Goal: Transaction & Acquisition: Purchase product/service

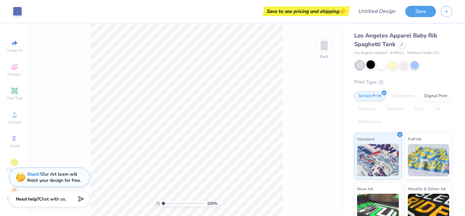
click at [368, 65] on div at bounding box center [371, 64] width 8 height 8
click at [414, 65] on div at bounding box center [415, 64] width 8 height 8
click at [360, 65] on div at bounding box center [360, 65] width 8 height 8
click at [387, 66] on div at bounding box center [404, 65] width 97 height 8
click at [381, 65] on div at bounding box center [382, 64] width 8 height 8
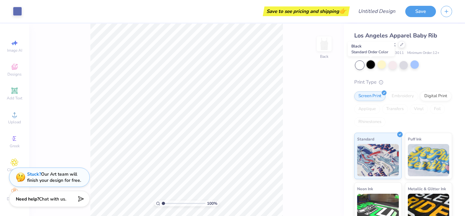
click at [370, 66] on div at bounding box center [371, 64] width 8 height 8
click at [415, 64] on div at bounding box center [415, 64] width 8 height 8
click at [403, 64] on div at bounding box center [404, 64] width 8 height 8
click at [379, 64] on div at bounding box center [382, 64] width 8 height 8
click at [393, 64] on div at bounding box center [393, 64] width 8 height 8
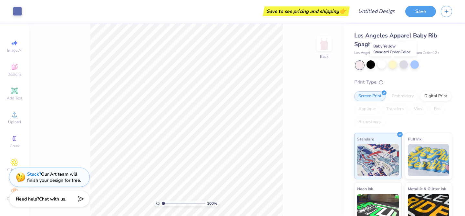
click at [393, 64] on div at bounding box center [393, 64] width 8 height 8
click at [378, 64] on div at bounding box center [382, 64] width 8 height 8
click at [429, 97] on div "Digital Print" at bounding box center [435, 95] width 31 height 10
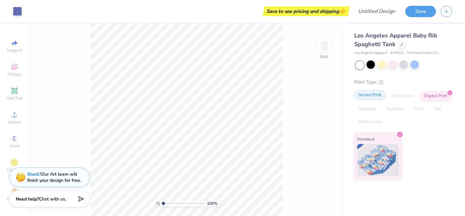
click at [378, 96] on div "Screen Print" at bounding box center [369, 95] width 31 height 10
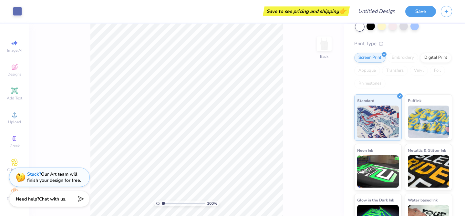
scroll to position [63, 0]
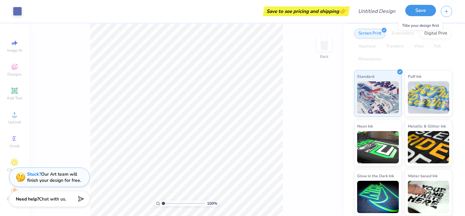
click at [419, 9] on button "Save" at bounding box center [420, 10] width 31 height 11
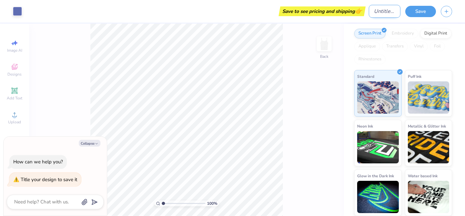
type textarea "x"
click at [379, 12] on input "Design Title" at bounding box center [385, 11] width 32 height 13
type input "l"
type textarea "x"
type input "lu"
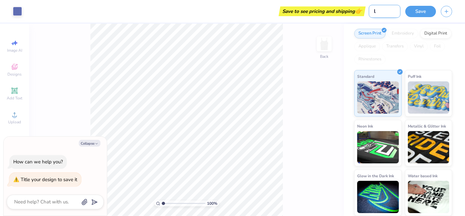
type textarea "x"
type input "luc"
type textarea "x"
type input "luck"
type textarea "x"
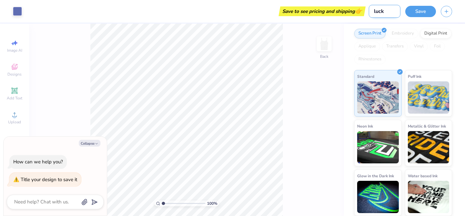
type input "lucky"
type textarea "x"
type input "lucky"
click at [418, 10] on button "Save" at bounding box center [420, 10] width 31 height 11
type textarea "x"
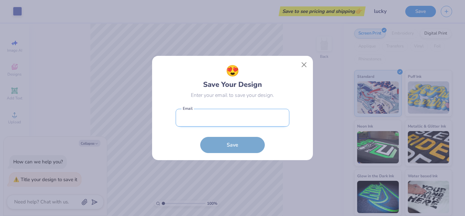
click at [215, 121] on input "email" at bounding box center [233, 118] width 114 height 18
type input "[EMAIL_ADDRESS][DOMAIN_NAME]"
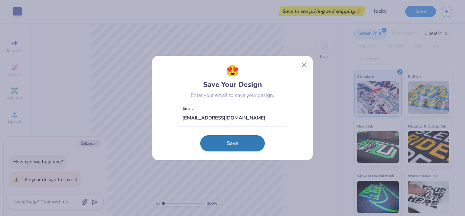
click at [221, 142] on button "Save" at bounding box center [232, 143] width 65 height 16
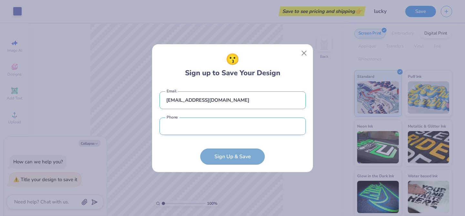
click at [199, 119] on input "tel" at bounding box center [233, 127] width 146 height 18
type input "[PHONE_NUMBER]"
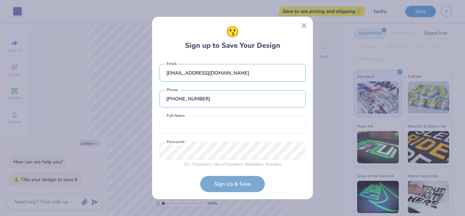
scroll to position [5, 0]
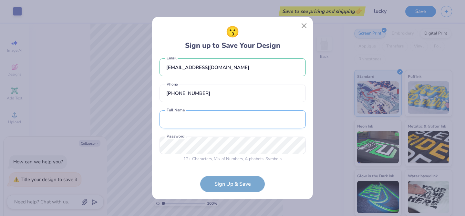
click at [196, 111] on input "text" at bounding box center [233, 119] width 146 height 18
type input "[PERSON_NAME]"
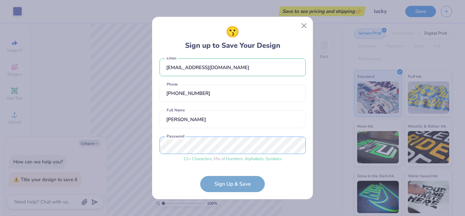
scroll to position [30, 0]
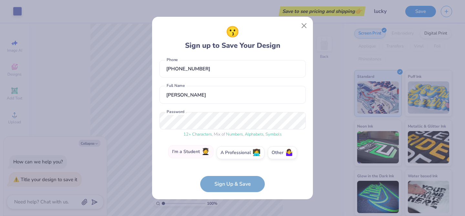
click at [193, 154] on label "I'm a Student 🧑‍🎓" at bounding box center [190, 151] width 45 height 13
click at [231, 182] on input "I'm a Student 🧑‍🎓" at bounding box center [233, 184] width 4 height 4
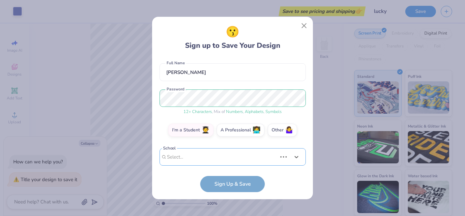
click at [210, 156] on div "Use Up and Down to choose options, press Enter to select the currently focused …" at bounding box center [233, 166] width 146 height 37
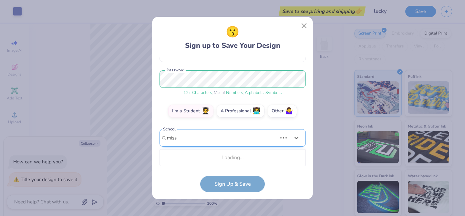
scroll to position [153, 0]
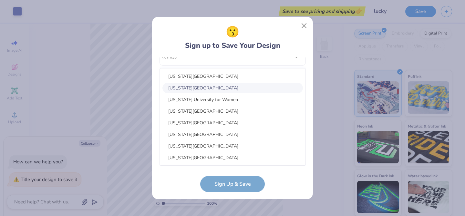
click at [208, 88] on div "[US_STATE][GEOGRAPHIC_DATA]" at bounding box center [232, 88] width 141 height 11
type input "miss"
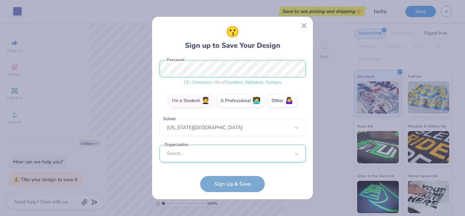
click at [213, 153] on div "Select..." at bounding box center [233, 154] width 146 height 18
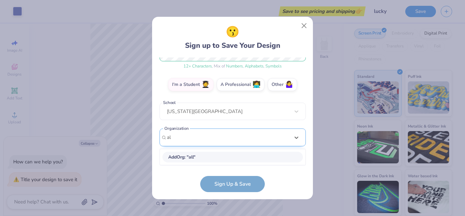
scroll to position [98, 0]
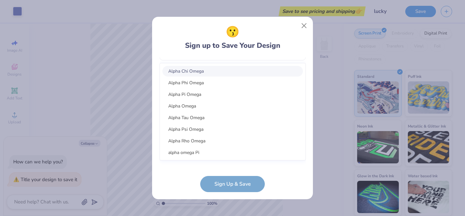
click at [209, 74] on div "Alpha Chi Omega" at bounding box center [232, 71] width 141 height 11
type input "alpha chi omega"
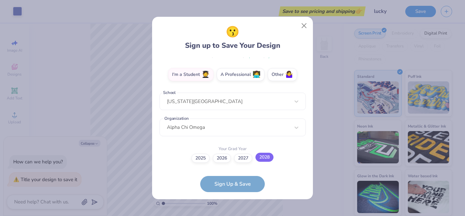
click at [267, 157] on label "2028" at bounding box center [265, 157] width 18 height 9
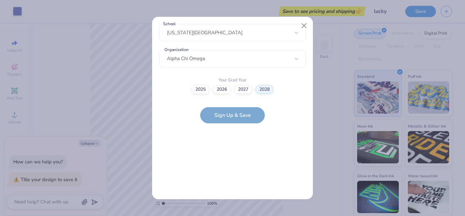
scroll to position [0, 0]
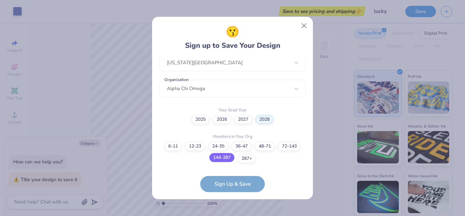
click at [229, 159] on label "144-287" at bounding box center [221, 157] width 25 height 9
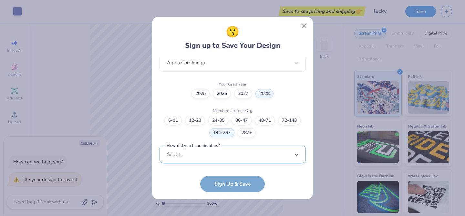
scroll to position [270, 0]
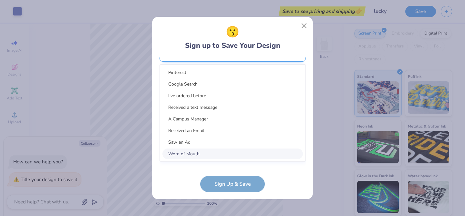
click at [228, 155] on div "option Word of Mouth focused, 8 of 15. 15 results available. Use Up and Down to…" at bounding box center [233, 103] width 146 height 118
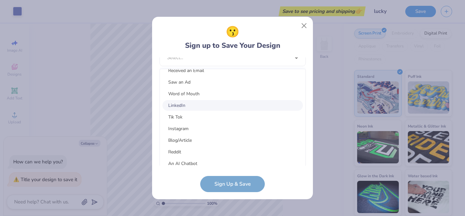
scroll to position [82, 0]
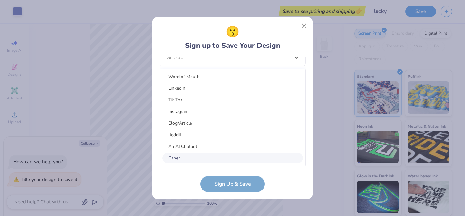
click at [181, 156] on div "Other" at bounding box center [232, 158] width 141 height 11
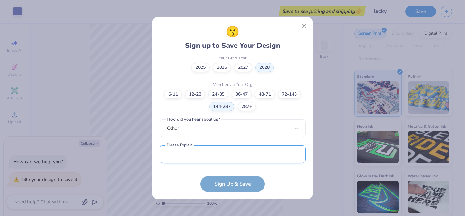
click at [210, 148] on input "text" at bounding box center [233, 154] width 146 height 18
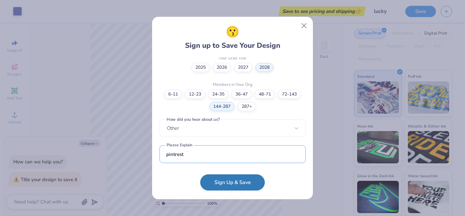
type input "pintrest"
click at [238, 190] on button "Sign Up & Save" at bounding box center [232, 182] width 65 height 16
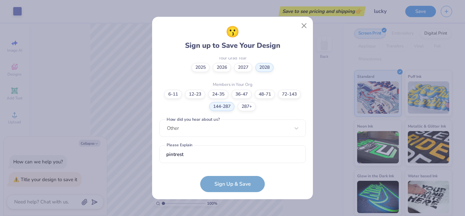
click at [232, 189] on div "😗 Sign up to Save Your Design [EMAIL_ADDRESS][DOMAIN_NAME] Email [PHONE_NUMBER]…" at bounding box center [232, 108] width 465 height 216
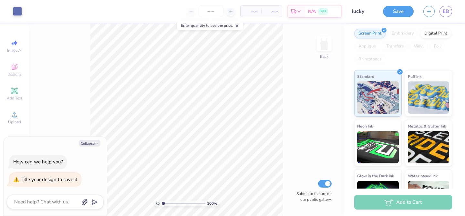
type textarea "x"
click at [404, 205] on div "Add to Cart" at bounding box center [403, 202] width 98 height 15
click at [215, 13] on input "number" at bounding box center [210, 11] width 25 height 12
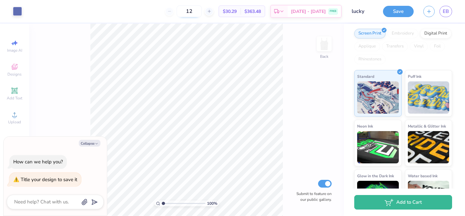
click at [202, 13] on input "12" at bounding box center [189, 11] width 25 height 12
type input "1"
type input "2"
type input "12"
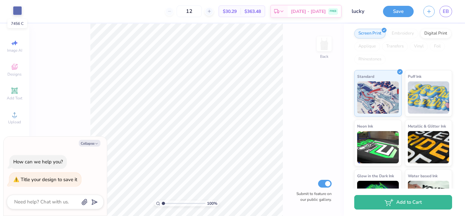
click at [16, 12] on div at bounding box center [17, 10] width 9 height 9
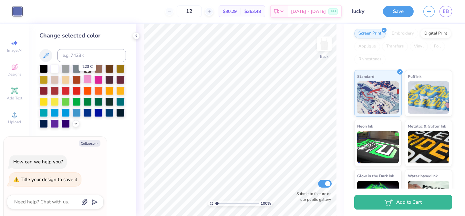
click at [87, 80] on div at bounding box center [87, 79] width 8 height 8
click at [55, 122] on div at bounding box center [54, 123] width 8 height 8
click at [102, 102] on div at bounding box center [98, 101] width 8 height 8
click at [8, 71] on div "Designs" at bounding box center [14, 69] width 23 height 19
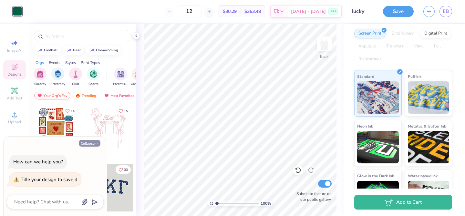
click at [94, 145] on button "Collapse" at bounding box center [90, 143] width 22 height 7
type textarea "x"
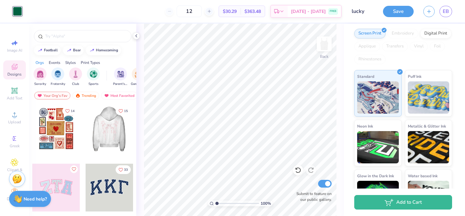
scroll to position [20, 0]
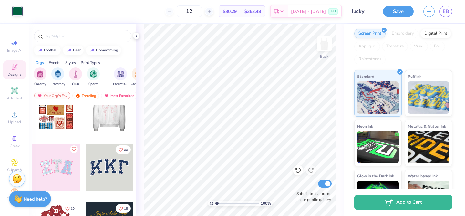
click at [109, 166] on div at bounding box center [110, 168] width 48 height 48
